Goal: Task Accomplishment & Management: Use online tool/utility

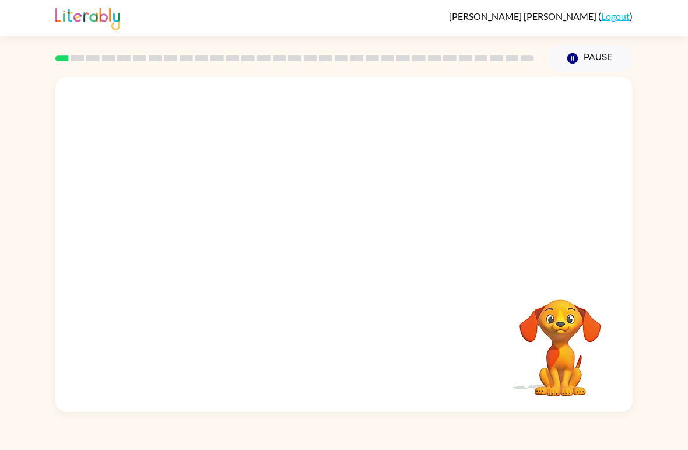
click at [687, 98] on div "Your browser must support playing .mp4 files to use Literably. Please try using…" at bounding box center [344, 242] width 688 height 340
click at [342, 262] on button "button" at bounding box center [344, 250] width 75 height 43
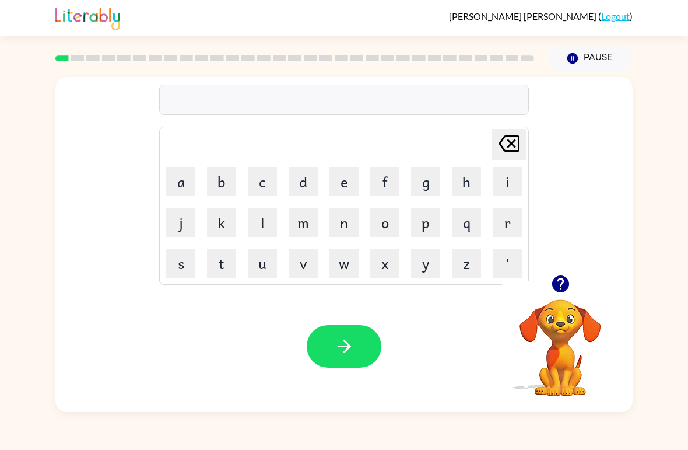
click at [573, 289] on button "button" at bounding box center [561, 284] width 30 height 30
click at [430, 221] on button "p" at bounding box center [425, 222] width 29 height 29
click at [392, 221] on button "o" at bounding box center [384, 222] width 29 height 29
click at [261, 271] on button "u" at bounding box center [262, 263] width 29 height 29
click at [228, 271] on button "t" at bounding box center [221, 263] width 29 height 29
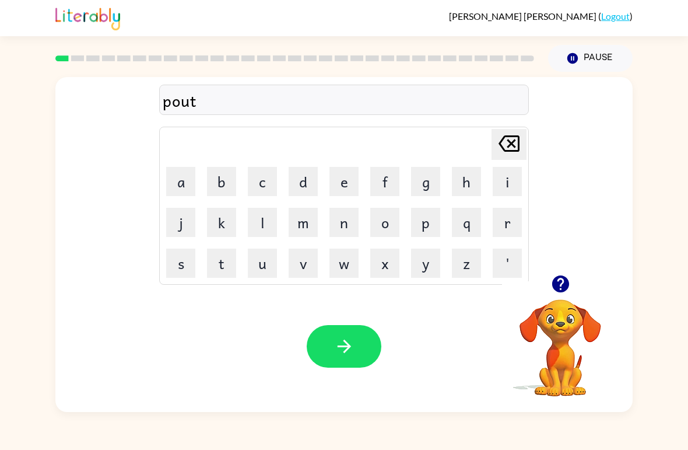
click at [345, 179] on button "e" at bounding box center [344, 181] width 29 height 29
click at [504, 222] on button "r" at bounding box center [507, 222] width 29 height 29
click at [354, 348] on icon "button" at bounding box center [344, 346] width 20 height 20
click at [679, 7] on div "[PERSON_NAME] ( Logout )" at bounding box center [344, 18] width 688 height 36
click at [552, 336] on video "Your browser must support playing .mp4 files to use Literably. Please try using…" at bounding box center [560, 339] width 117 height 117
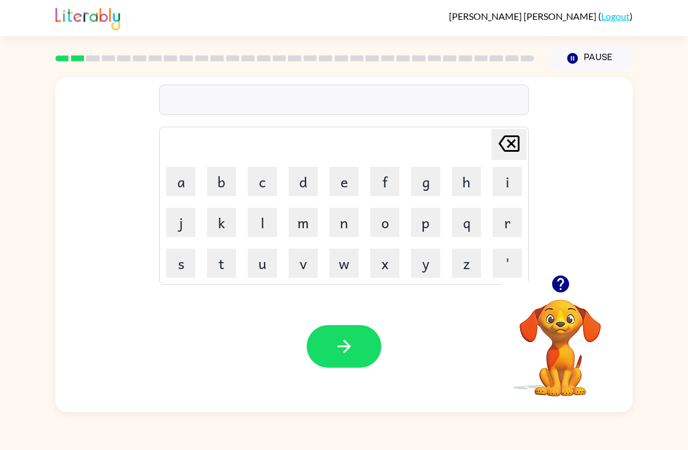
click at [565, 277] on icon "button" at bounding box center [560, 283] width 17 height 17
click at [514, 217] on button "r" at bounding box center [507, 222] width 29 height 29
click at [385, 228] on button "o" at bounding box center [384, 222] width 29 height 29
click at [267, 270] on button "u" at bounding box center [262, 263] width 29 height 29
click at [311, 184] on button "d" at bounding box center [303, 181] width 29 height 29
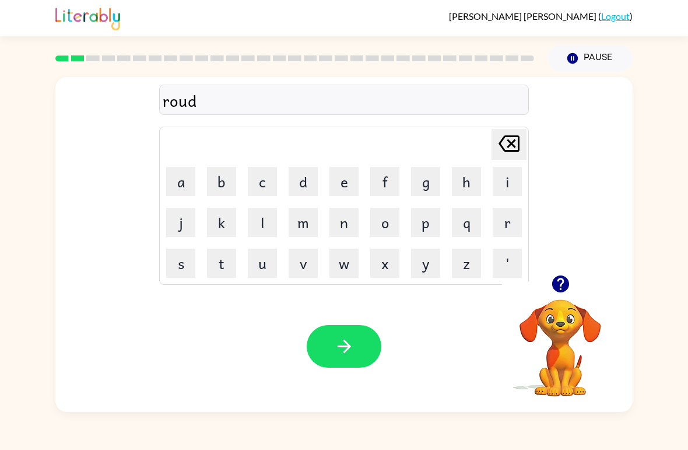
click at [502, 137] on icon "[PERSON_NAME] last character input" at bounding box center [509, 144] width 28 height 28
click at [348, 222] on button "n" at bounding box center [344, 222] width 29 height 29
click at [309, 170] on button "d" at bounding box center [303, 181] width 29 height 29
click at [354, 345] on icon "button" at bounding box center [344, 346] width 20 height 20
click at [561, 317] on video "Your browser must support playing .mp4 files to use Literably. Please try using…" at bounding box center [560, 339] width 117 height 117
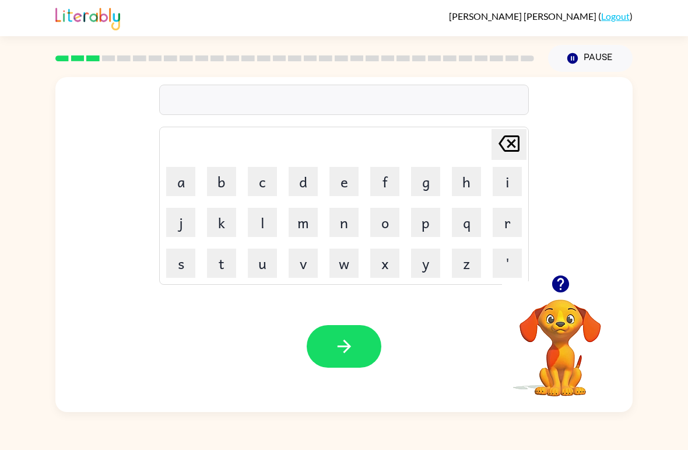
click at [552, 281] on icon "button" at bounding box center [561, 284] width 20 height 20
click at [309, 220] on button "m" at bounding box center [303, 222] width 29 height 29
click at [183, 184] on button "a" at bounding box center [180, 181] width 29 height 29
click at [258, 193] on button "c" at bounding box center [262, 181] width 29 height 29
click at [477, 190] on button "h" at bounding box center [466, 181] width 29 height 29
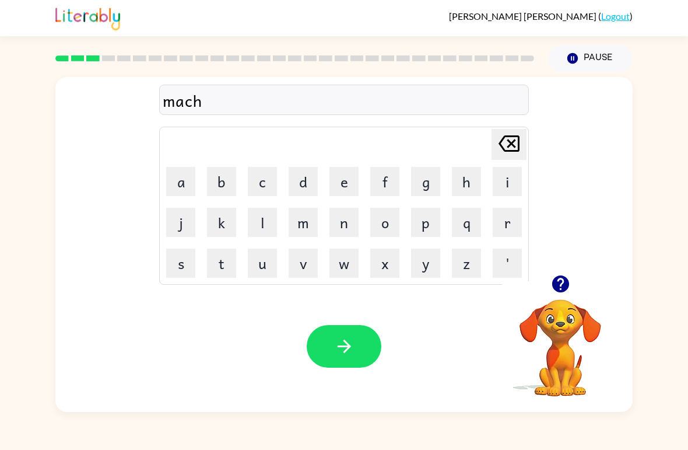
click at [508, 182] on button "i" at bounding box center [507, 181] width 29 height 29
click at [348, 229] on button "n" at bounding box center [344, 222] width 29 height 29
click at [341, 188] on button "e" at bounding box center [344, 181] width 29 height 29
click at [352, 345] on icon "button" at bounding box center [344, 346] width 20 height 20
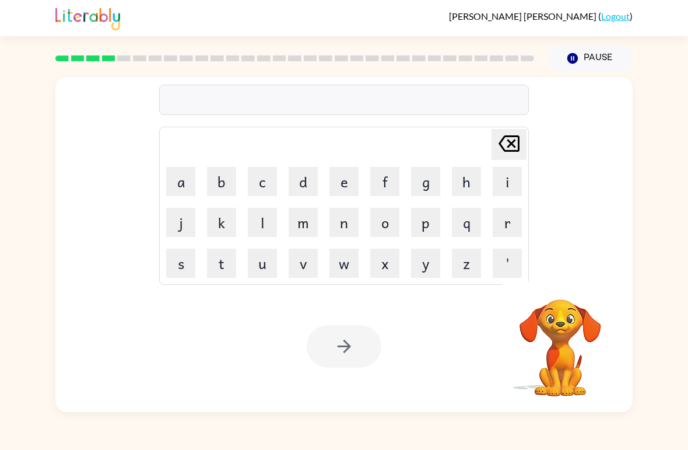
click at [230, 267] on button "t" at bounding box center [221, 263] width 29 height 29
click at [502, 231] on button "r" at bounding box center [507, 222] width 29 height 29
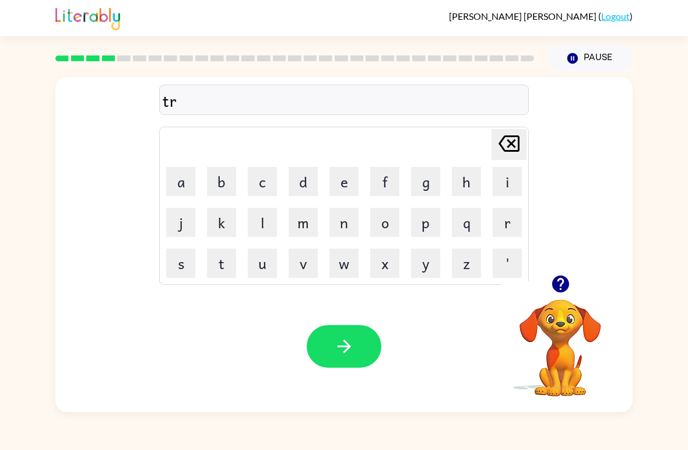
click at [188, 174] on button "a" at bounding box center [180, 181] width 29 height 29
click at [511, 174] on button "i" at bounding box center [507, 181] width 29 height 29
click at [348, 221] on button "n" at bounding box center [344, 222] width 29 height 29
click at [345, 342] on icon "button" at bounding box center [343, 346] width 13 height 13
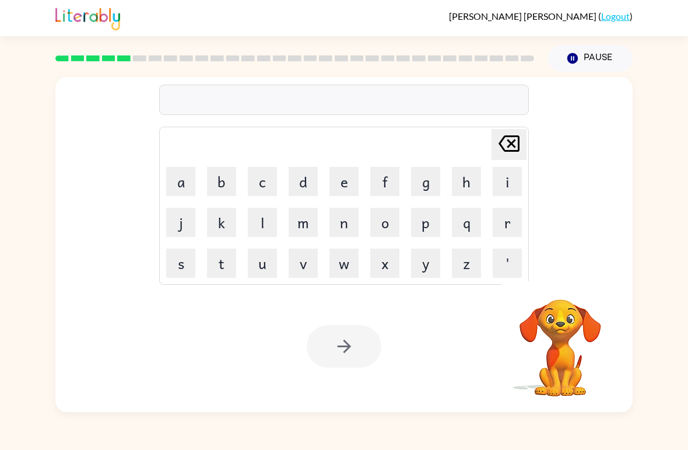
click at [300, 184] on button "d" at bounding box center [303, 181] width 29 height 29
click at [351, 181] on button "e" at bounding box center [344, 181] width 29 height 29
click at [378, 172] on button "f" at bounding box center [384, 181] width 29 height 29
click at [345, 177] on button "e" at bounding box center [344, 181] width 29 height 29
click at [347, 228] on button "n" at bounding box center [344, 222] width 29 height 29
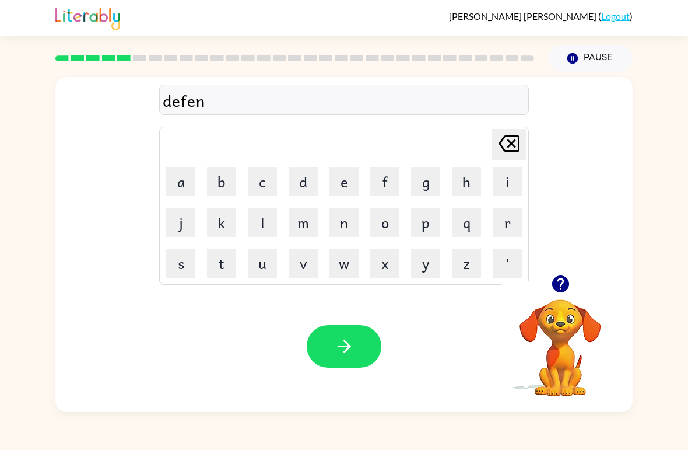
click at [188, 268] on button "s" at bounding box center [180, 263] width 29 height 29
click at [352, 184] on button "e" at bounding box center [344, 181] width 29 height 29
click at [304, 271] on button "v" at bounding box center [303, 263] width 29 height 29
click at [346, 183] on button "e" at bounding box center [344, 181] width 29 height 29
click at [345, 337] on icon "button" at bounding box center [344, 346] width 20 height 20
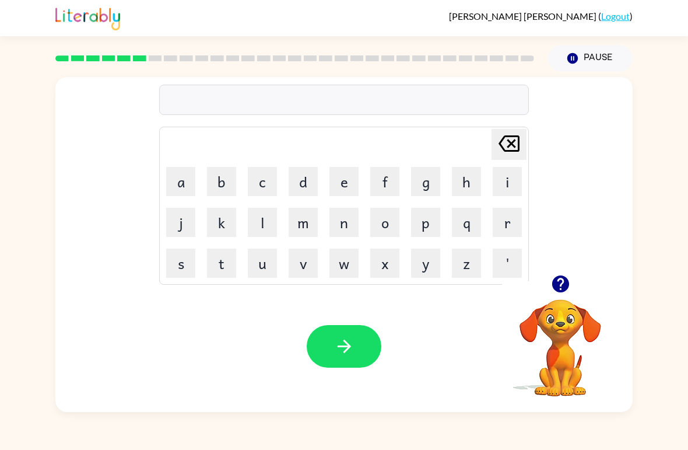
click at [560, 289] on icon "button" at bounding box center [561, 284] width 20 height 20
click at [309, 265] on button "v" at bounding box center [303, 263] width 29 height 29
click at [186, 183] on button "a" at bounding box center [180, 181] width 29 height 29
click at [266, 177] on button "c" at bounding box center [262, 181] width 29 height 29
click at [176, 180] on button "a" at bounding box center [180, 181] width 29 height 29
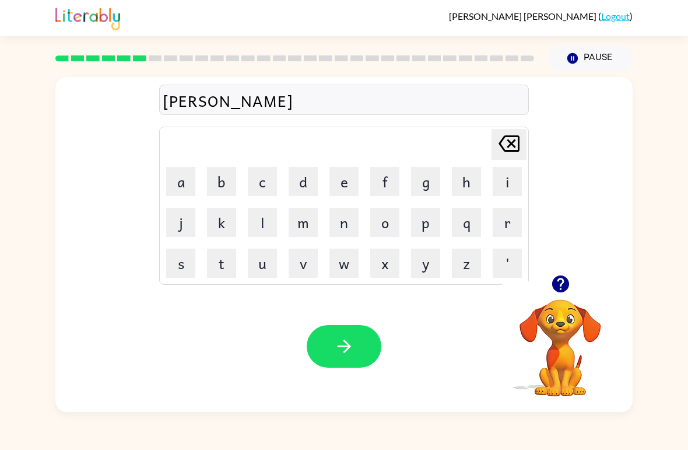
click at [221, 264] on button "t" at bounding box center [221, 263] width 29 height 29
click at [515, 174] on button "i" at bounding box center [507, 181] width 29 height 29
click at [388, 219] on button "o" at bounding box center [384, 222] width 29 height 29
click at [345, 219] on button "n" at bounding box center [344, 222] width 29 height 29
click at [340, 335] on button "button" at bounding box center [344, 346] width 75 height 43
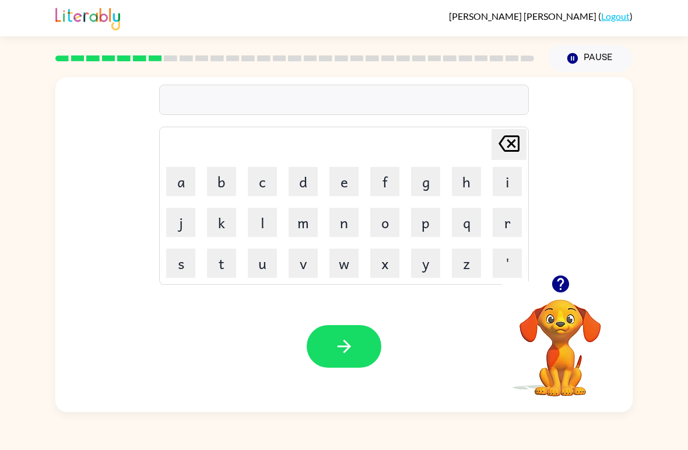
click at [519, 340] on video "Your browser must support playing .mp4 files to use Literably. Please try using…" at bounding box center [560, 339] width 117 height 117
click at [556, 295] on button "button" at bounding box center [561, 284] width 30 height 30
click at [430, 228] on button "p" at bounding box center [425, 222] width 29 height 29
click at [386, 223] on button "o" at bounding box center [384, 222] width 29 height 29
click at [229, 267] on button "t" at bounding box center [221, 263] width 29 height 29
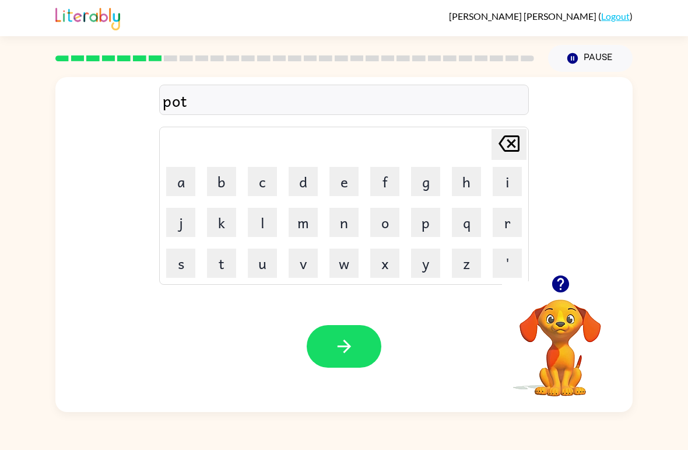
click at [228, 267] on button "t" at bounding box center [221, 263] width 29 height 29
click at [514, 145] on icon "[PERSON_NAME] last character input" at bounding box center [509, 144] width 28 height 28
click at [227, 259] on button "t" at bounding box center [221, 263] width 29 height 29
click at [270, 222] on button "l" at bounding box center [262, 222] width 29 height 29
click at [348, 186] on button "e" at bounding box center [344, 181] width 29 height 29
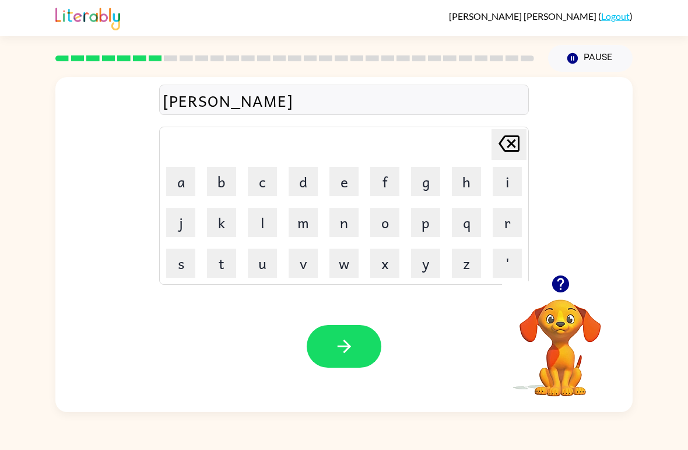
click at [356, 347] on button "button" at bounding box center [344, 346] width 75 height 43
click at [564, 285] on icon "button" at bounding box center [560, 283] width 17 height 17
click at [563, 285] on video "Your browser must support playing .mp4 files to use Literably. Please try using…" at bounding box center [560, 339] width 117 height 117
click at [337, 222] on button "n" at bounding box center [344, 222] width 29 height 29
click at [344, 183] on button "e" at bounding box center [344, 181] width 29 height 29
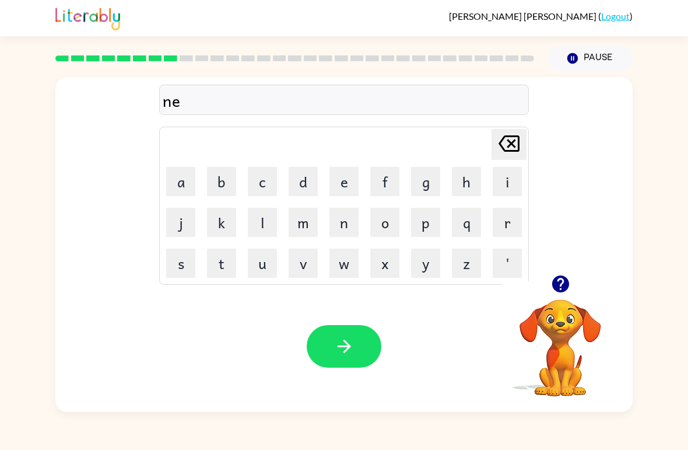
click at [687, 225] on div "ne Delete Delete last character input a b c d e f g h i j k l m n o p q r s t u…" at bounding box center [344, 242] width 688 height 340
click at [344, 266] on button "w" at bounding box center [344, 263] width 29 height 29
click at [529, 264] on div "new Delete Delete last character input a b c d e f g h i j k l m n o p q r s t …" at bounding box center [344, 176] width 578 height 198
click at [548, 282] on button "button" at bounding box center [561, 284] width 30 height 30
click at [509, 228] on button "r" at bounding box center [507, 222] width 29 height 29
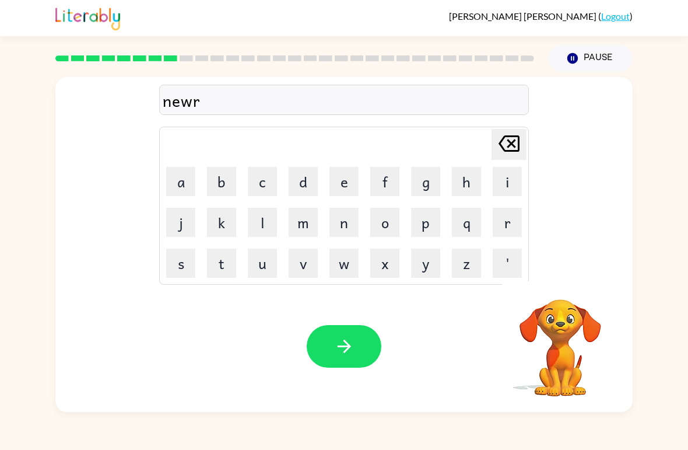
click at [508, 184] on button "i" at bounding box center [507, 181] width 29 height 29
click at [271, 191] on button "c" at bounding box center [262, 181] width 29 height 29
click at [277, 218] on button "l" at bounding box center [262, 222] width 29 height 29
click at [341, 183] on button "e" at bounding box center [344, 181] width 29 height 29
click at [345, 331] on button "button" at bounding box center [344, 346] width 75 height 43
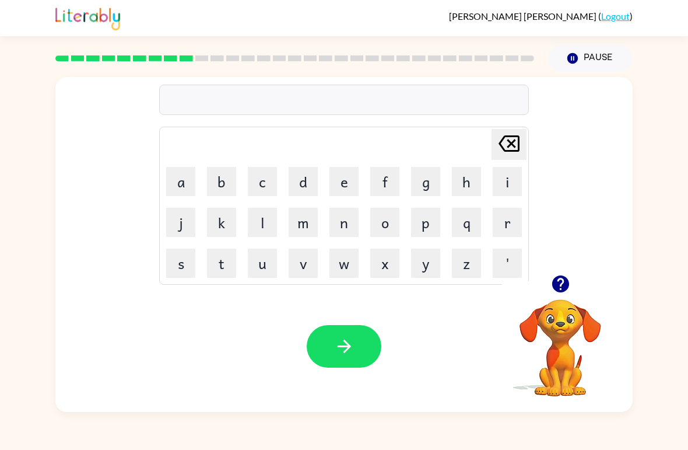
click at [568, 292] on icon "button" at bounding box center [561, 284] width 20 height 20
click at [565, 291] on icon "button" at bounding box center [560, 283] width 17 height 17
click at [223, 193] on button "b" at bounding box center [221, 181] width 29 height 29
click at [496, 195] on button "i" at bounding box center [507, 181] width 29 height 29
click at [434, 183] on button "g" at bounding box center [425, 181] width 29 height 29
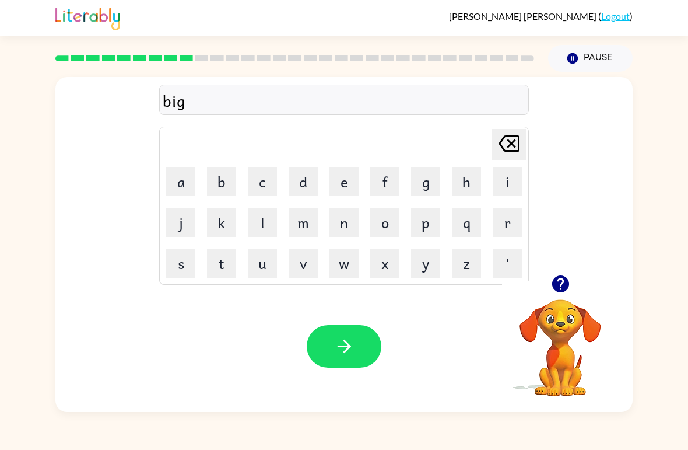
click at [312, 223] on button "m" at bounding box center [303, 222] width 29 height 29
click at [391, 224] on button "o" at bounding box center [384, 222] width 29 height 29
click at [178, 270] on button "s" at bounding box center [180, 263] width 29 height 29
click at [521, 132] on icon "[PERSON_NAME] last character input" at bounding box center [509, 144] width 28 height 28
click at [513, 222] on button "r" at bounding box center [507, 222] width 29 height 29
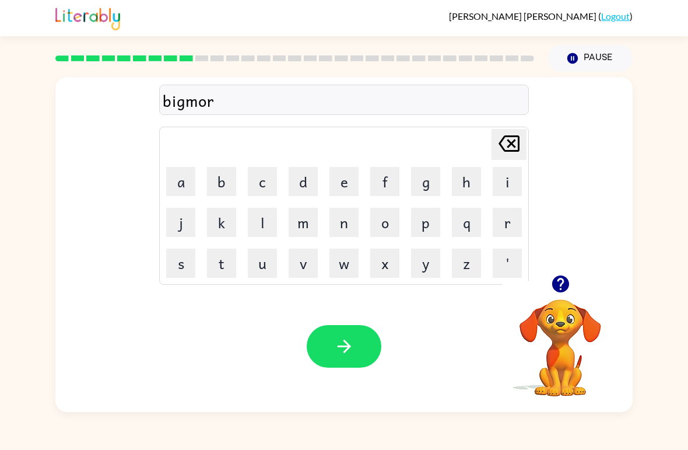
click at [348, 229] on button "n" at bounding box center [344, 222] width 29 height 29
click at [515, 181] on button "i" at bounding box center [507, 181] width 29 height 29
click at [352, 221] on button "n" at bounding box center [344, 222] width 29 height 29
click at [434, 172] on button "g" at bounding box center [425, 181] width 29 height 29
click at [347, 329] on button "button" at bounding box center [344, 346] width 75 height 43
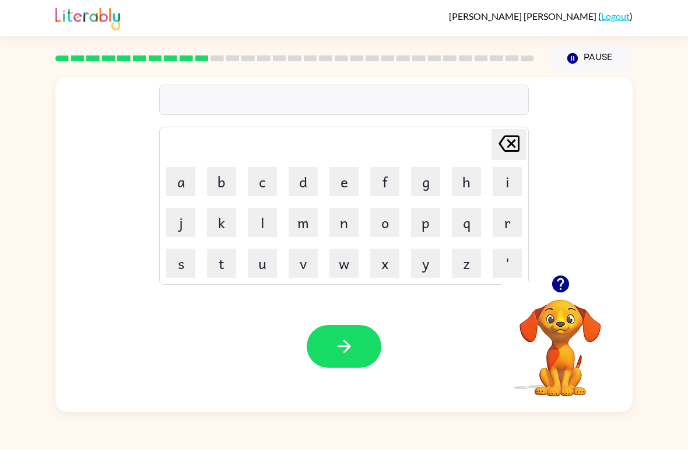
click at [595, 65] on button "Pause Pause" at bounding box center [590, 58] width 85 height 27
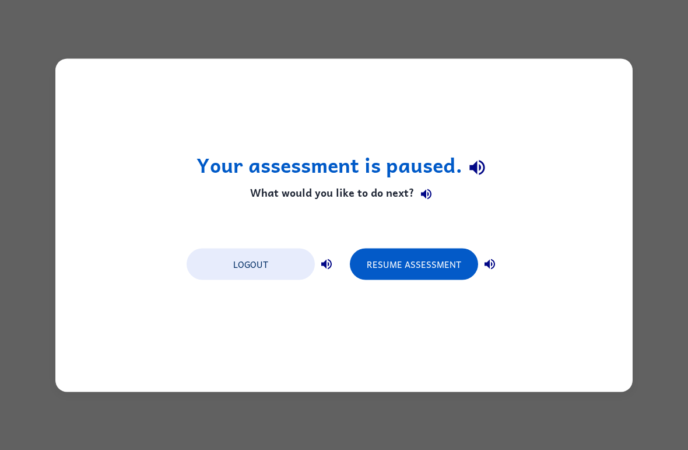
click at [291, 265] on button "Logout" at bounding box center [251, 264] width 128 height 32
